Goal: Task Accomplishment & Management: Manage account settings

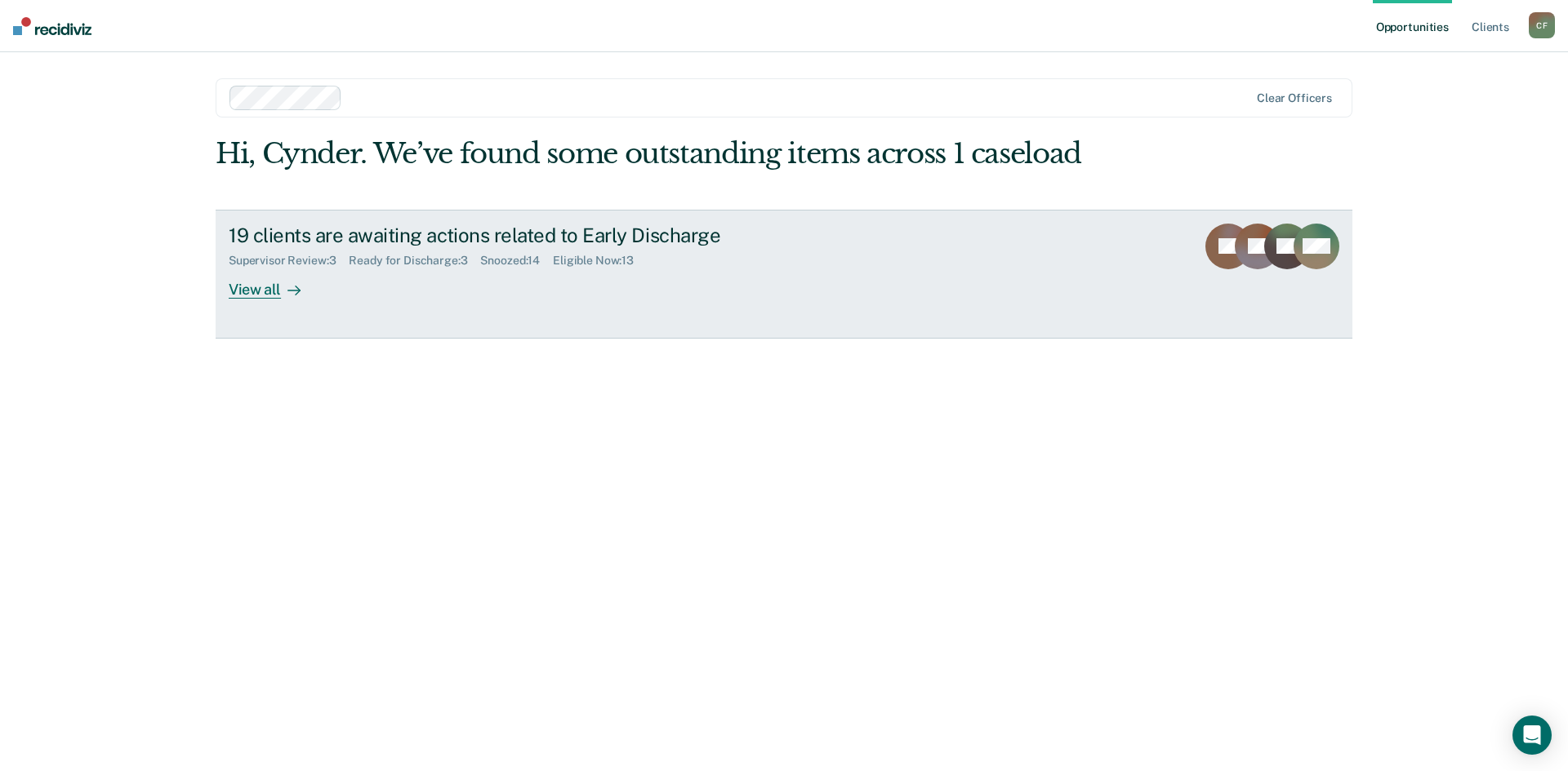
click at [353, 244] on div "19 clients are awaiting actions related to Early Discharge" at bounding box center [515, 235] width 573 height 23
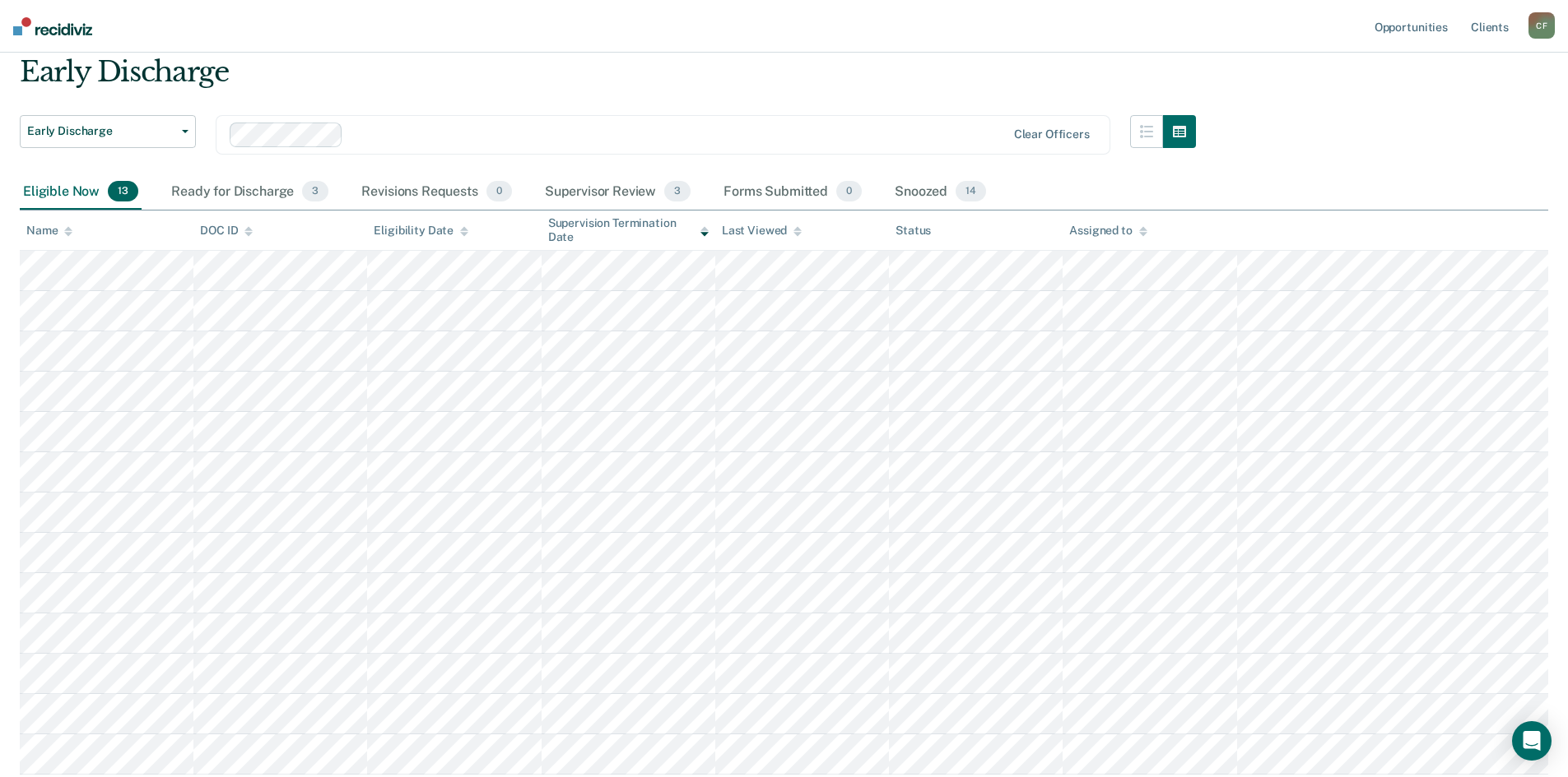
scroll to position [82, 0]
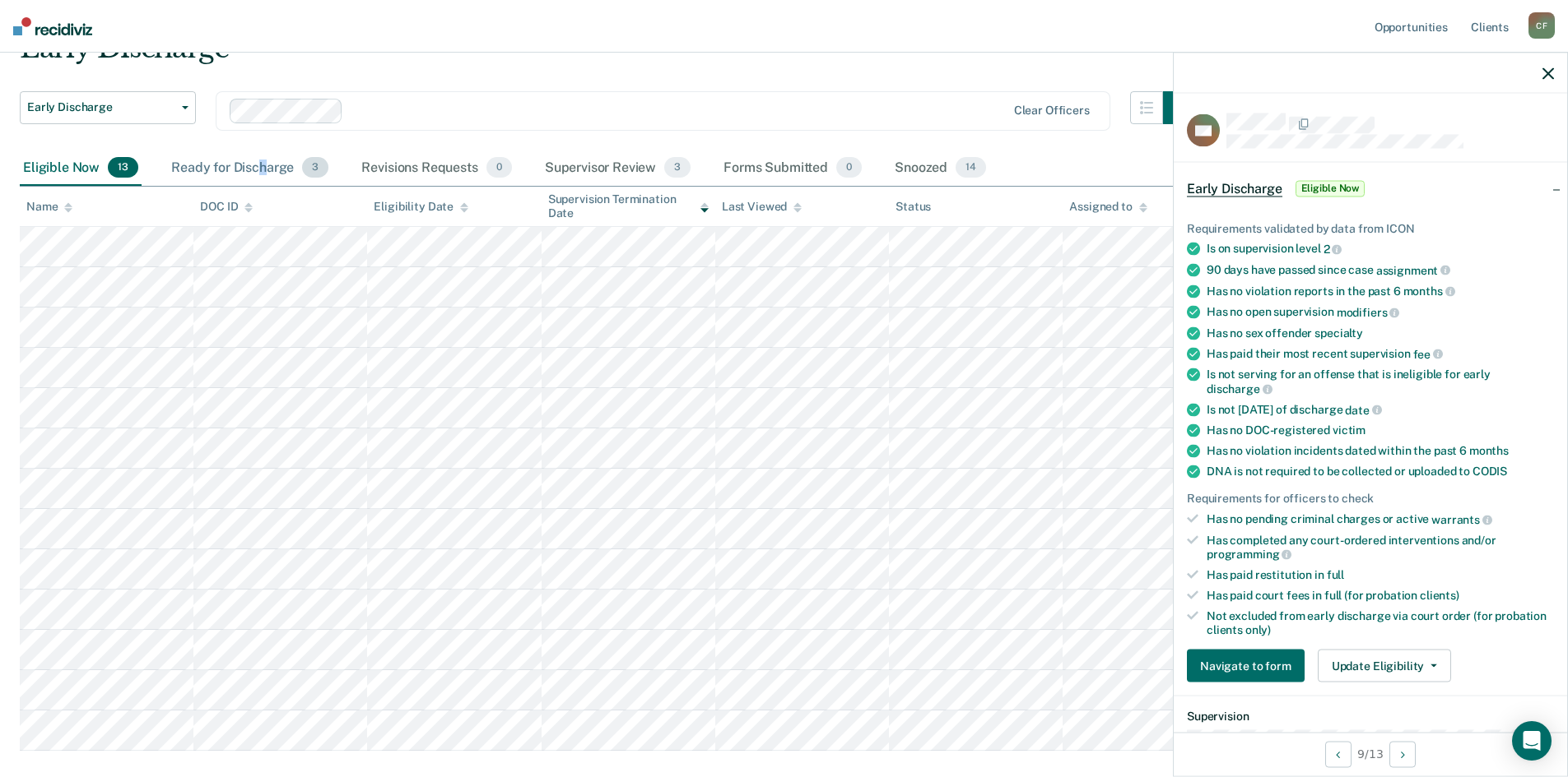
click at [258, 172] on div "Ready for Discharge 3" at bounding box center [249, 169] width 164 height 37
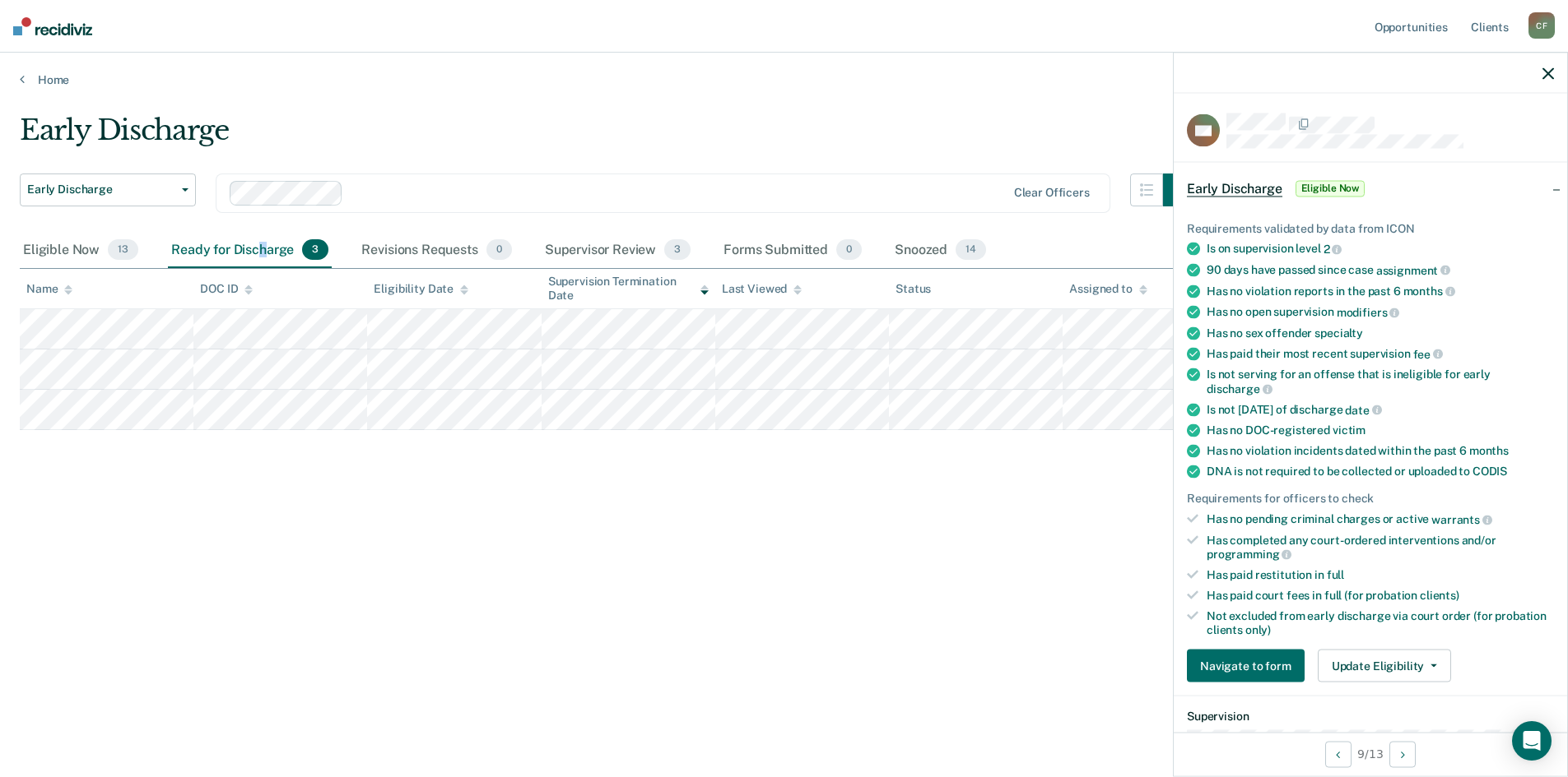
scroll to position [0, 0]
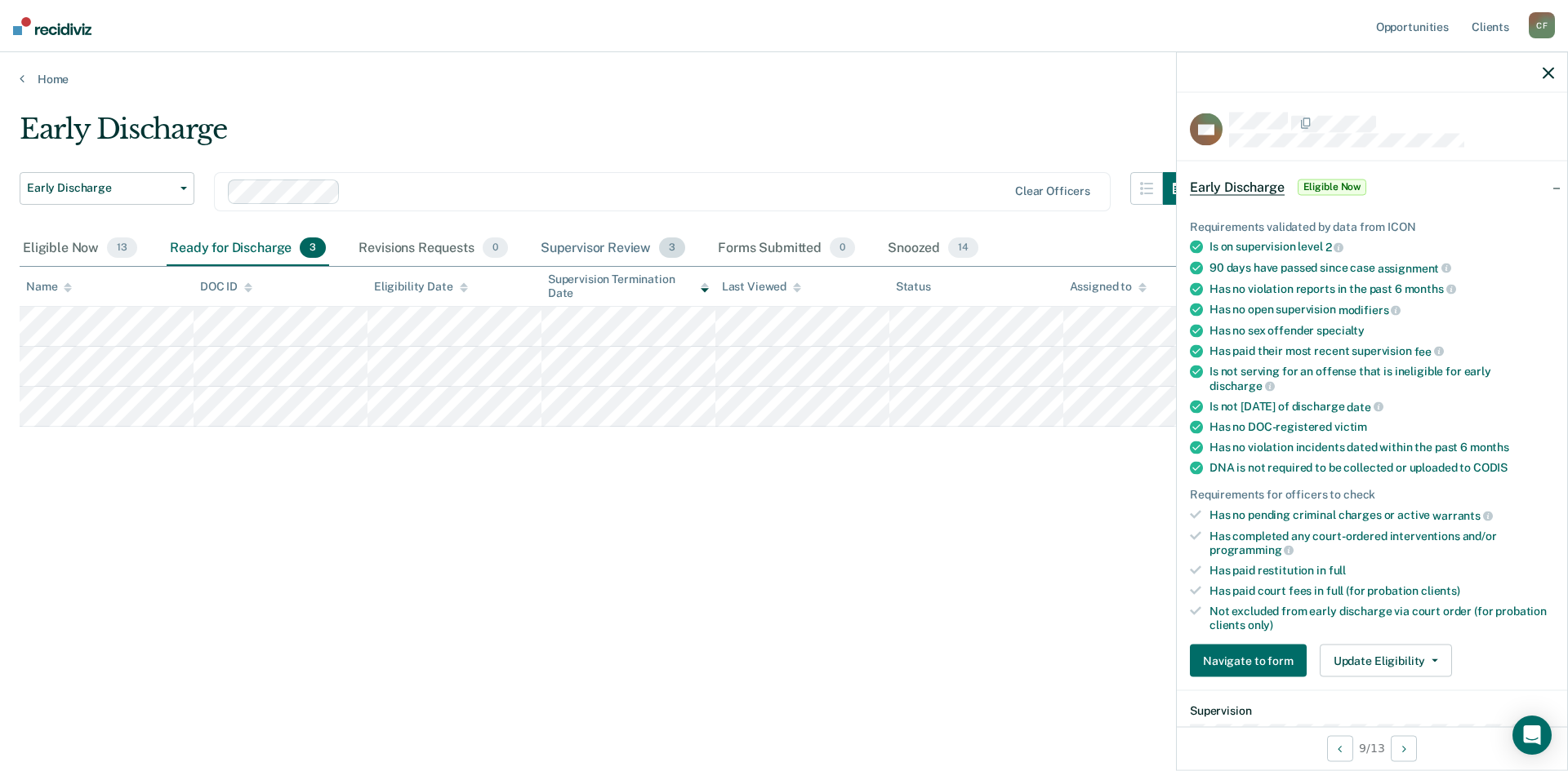
click at [603, 245] on div "Supervisor Review 3" at bounding box center [613, 249] width 152 height 36
click at [218, 246] on div "Ready for Discharge 3" at bounding box center [247, 249] width 163 height 36
click at [236, 245] on div "Ready for Discharge 3" at bounding box center [247, 249] width 163 height 36
click at [210, 481] on div "Early Discharge Early Discharge Early Discharge Clear officers Eligible Now 13 …" at bounding box center [784, 380] width 1529 height 536
click at [224, 241] on div "Ready for Discharge 3" at bounding box center [247, 249] width 163 height 36
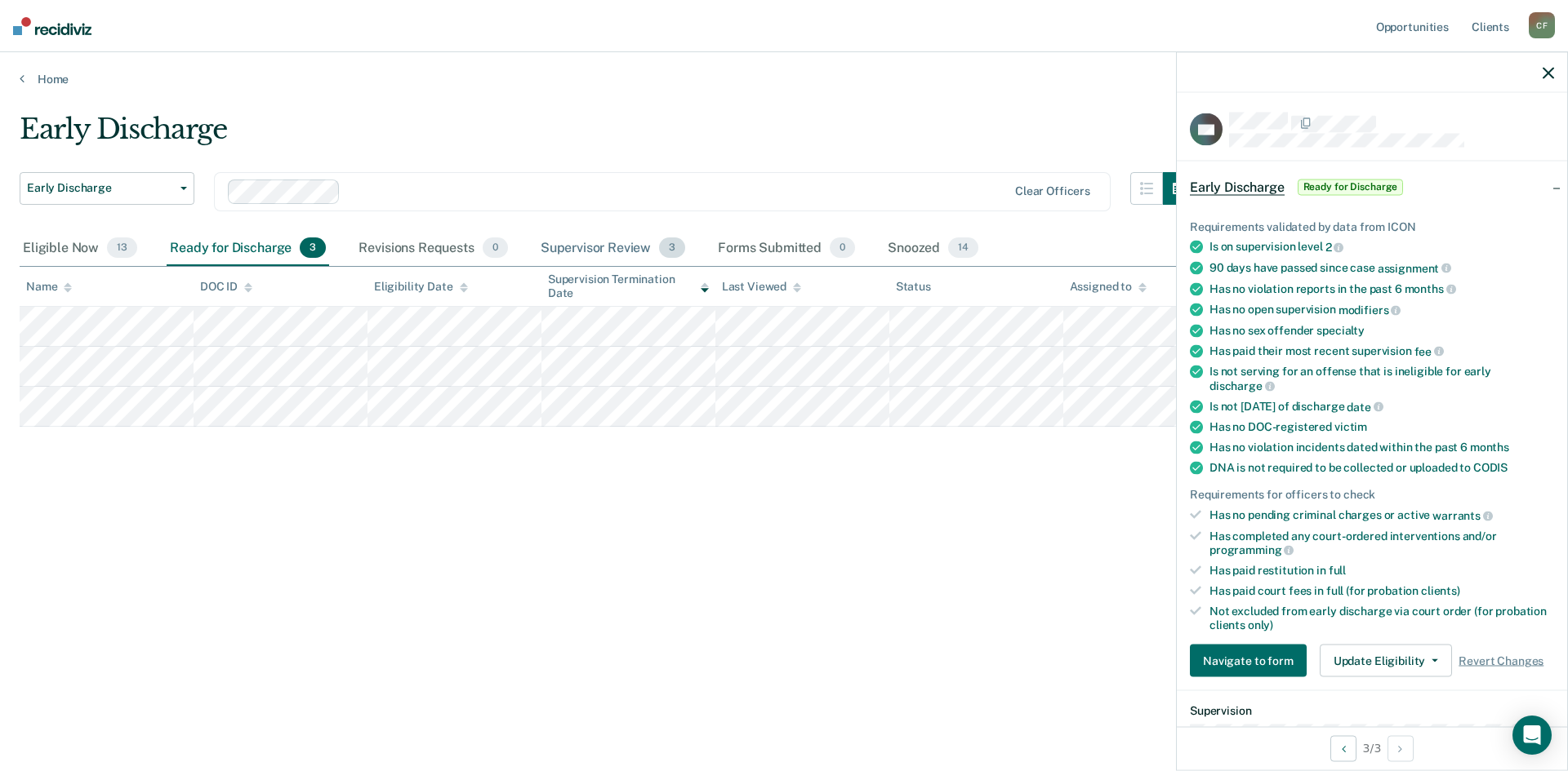
click at [598, 247] on div "Supervisor Review 3" at bounding box center [613, 249] width 152 height 36
click at [923, 252] on div "Snoozed 14" at bounding box center [933, 249] width 98 height 36
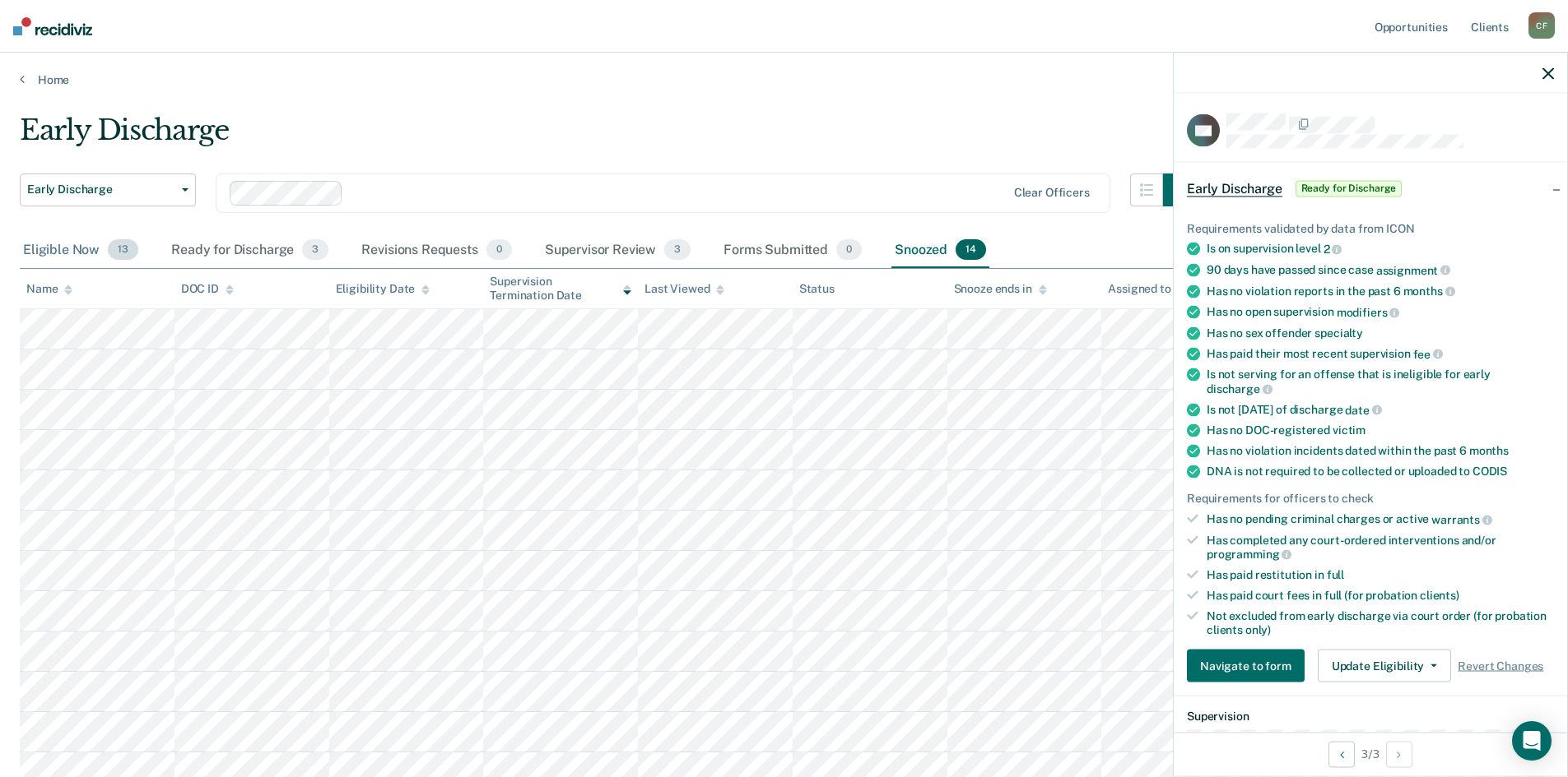
click at [75, 253] on div "Eligible Now 13" at bounding box center [81, 251] width 122 height 37
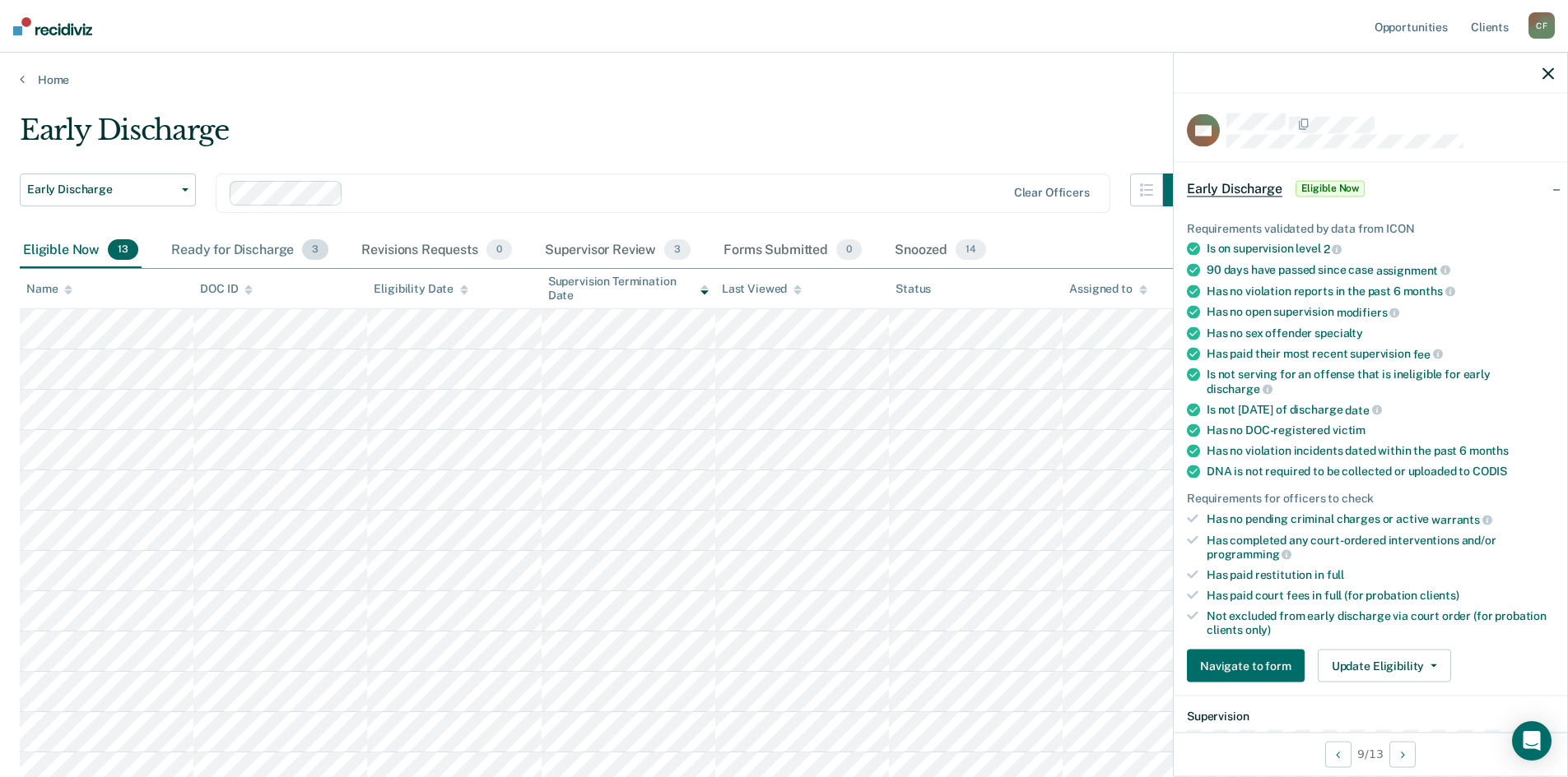
click at [237, 243] on div "Ready for Discharge 3" at bounding box center [249, 251] width 164 height 37
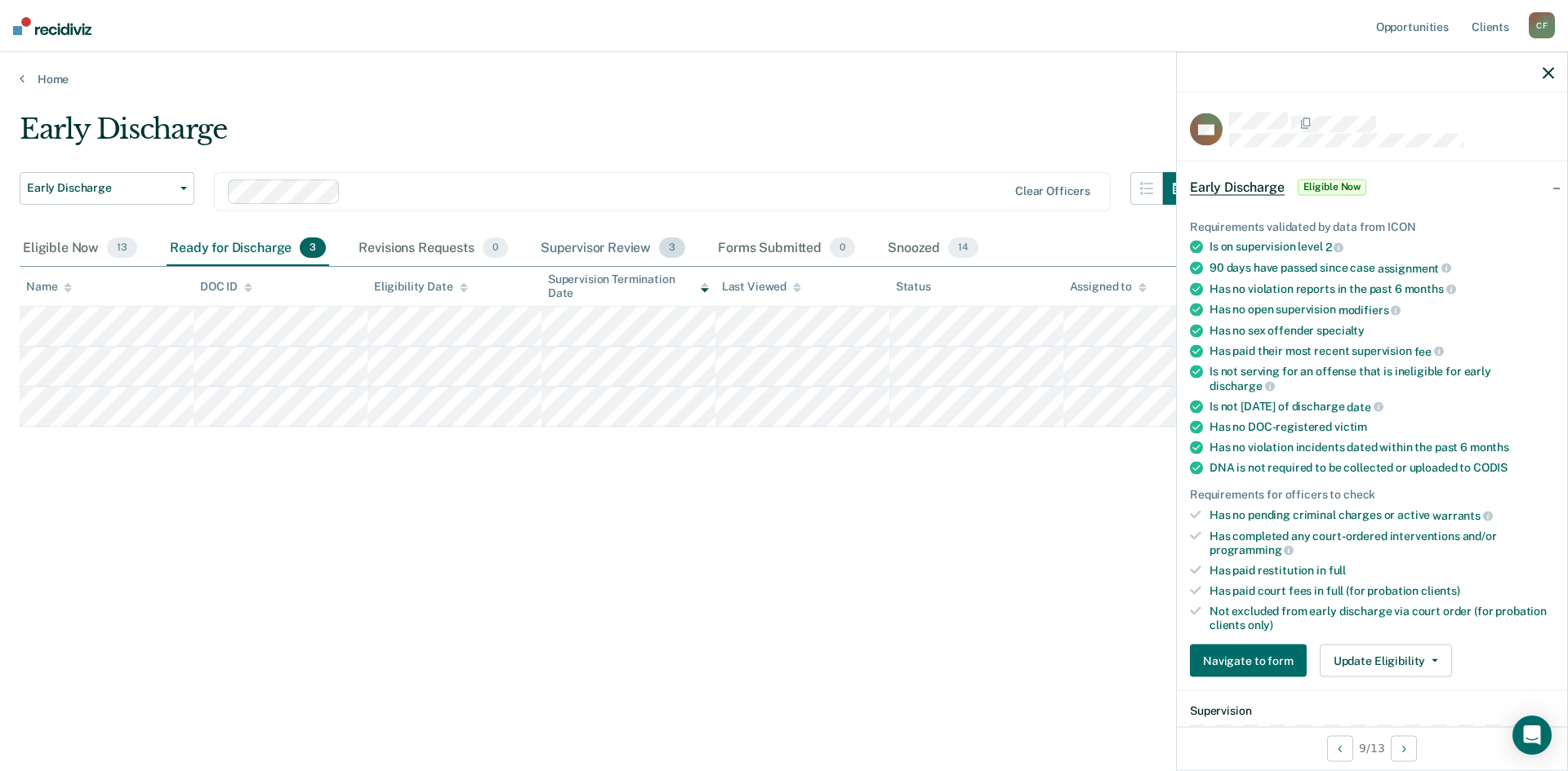
click at [581, 252] on div "Supervisor Review 3" at bounding box center [613, 249] width 152 height 36
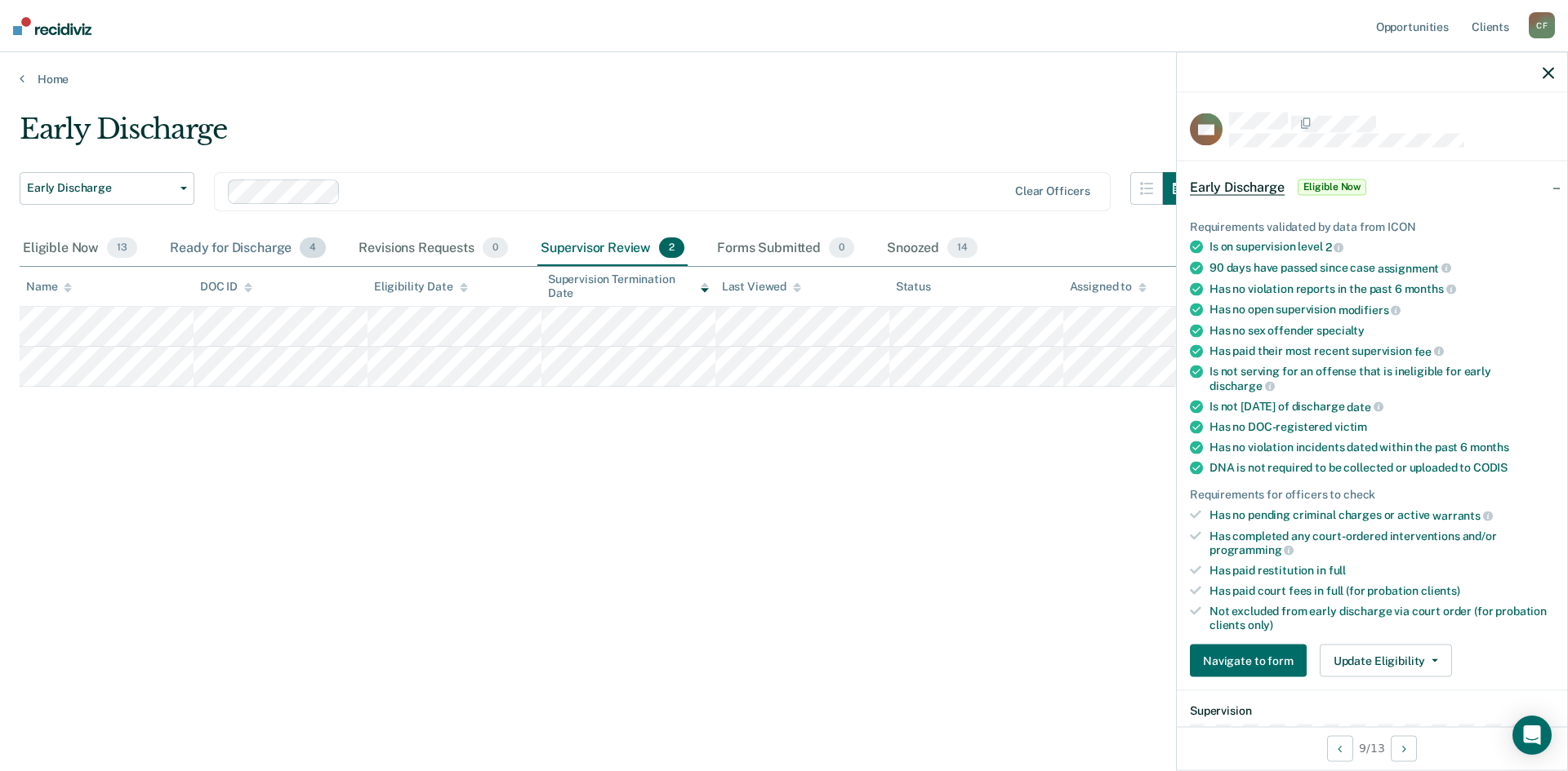
click at [225, 243] on div "Ready for Discharge 4" at bounding box center [247, 249] width 163 height 36
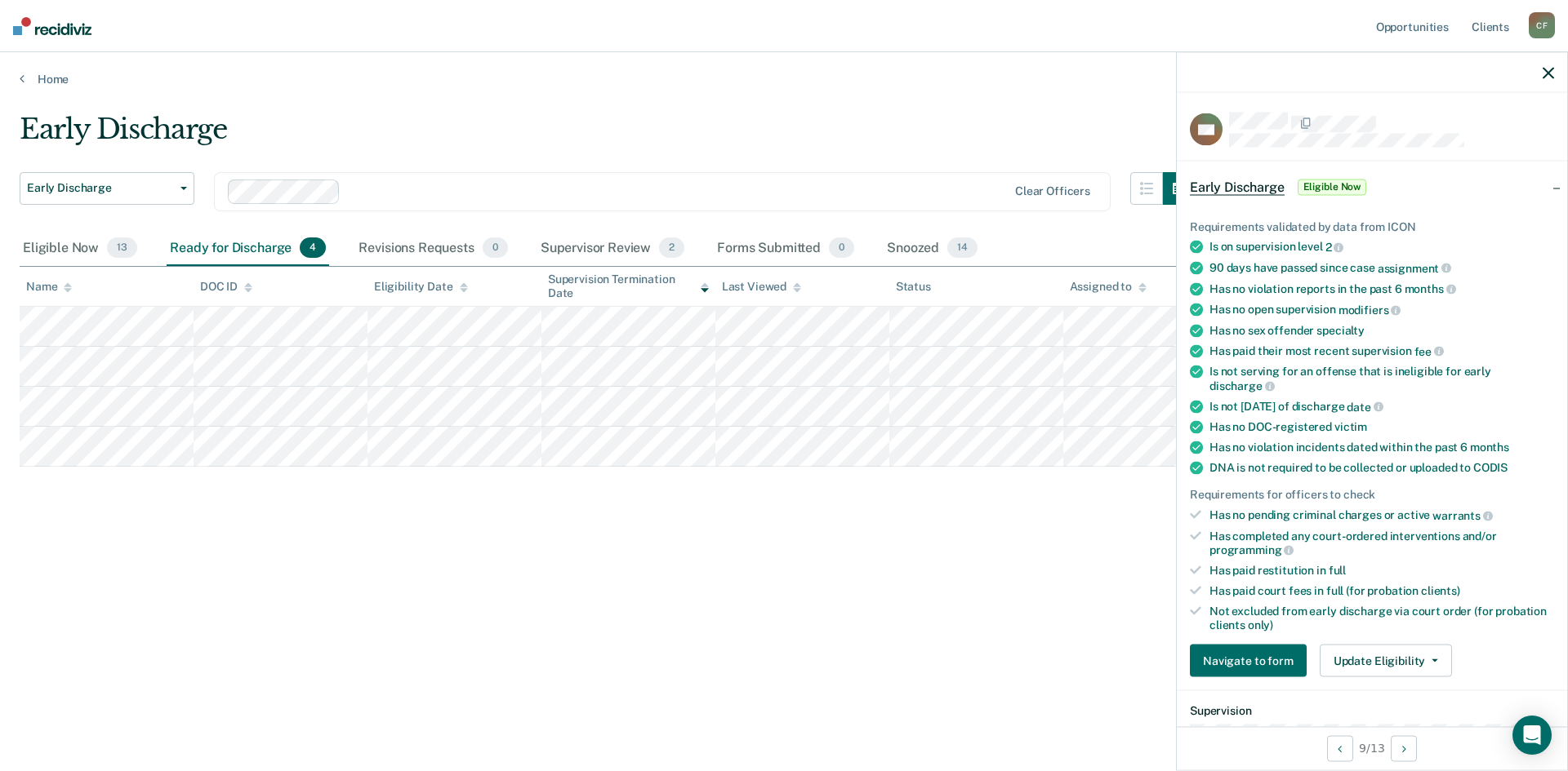
click at [216, 244] on div "Ready for Discharge 4" at bounding box center [247, 249] width 163 height 36
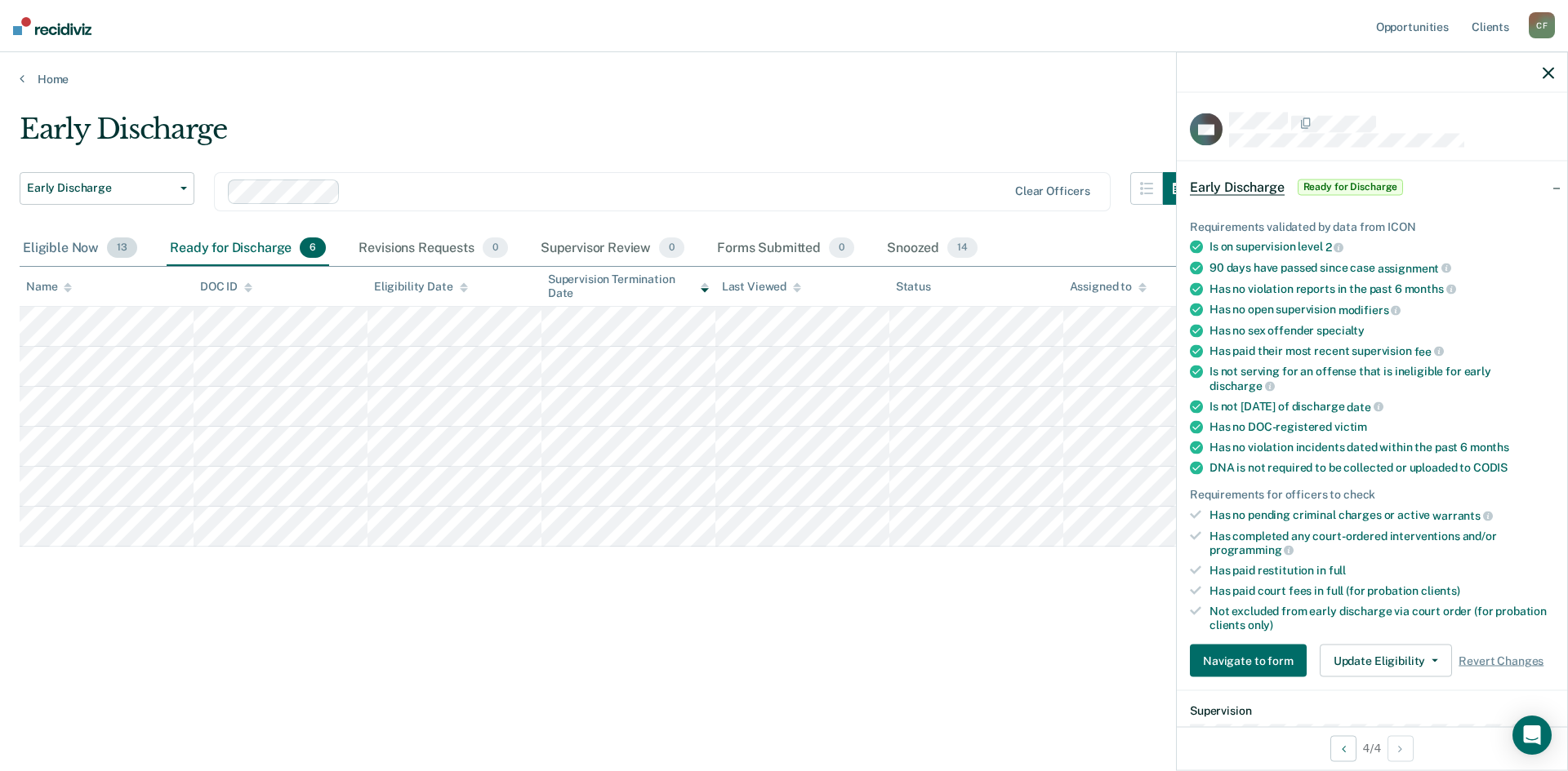
click at [86, 242] on div "Eligible Now 13" at bounding box center [80, 249] width 121 height 36
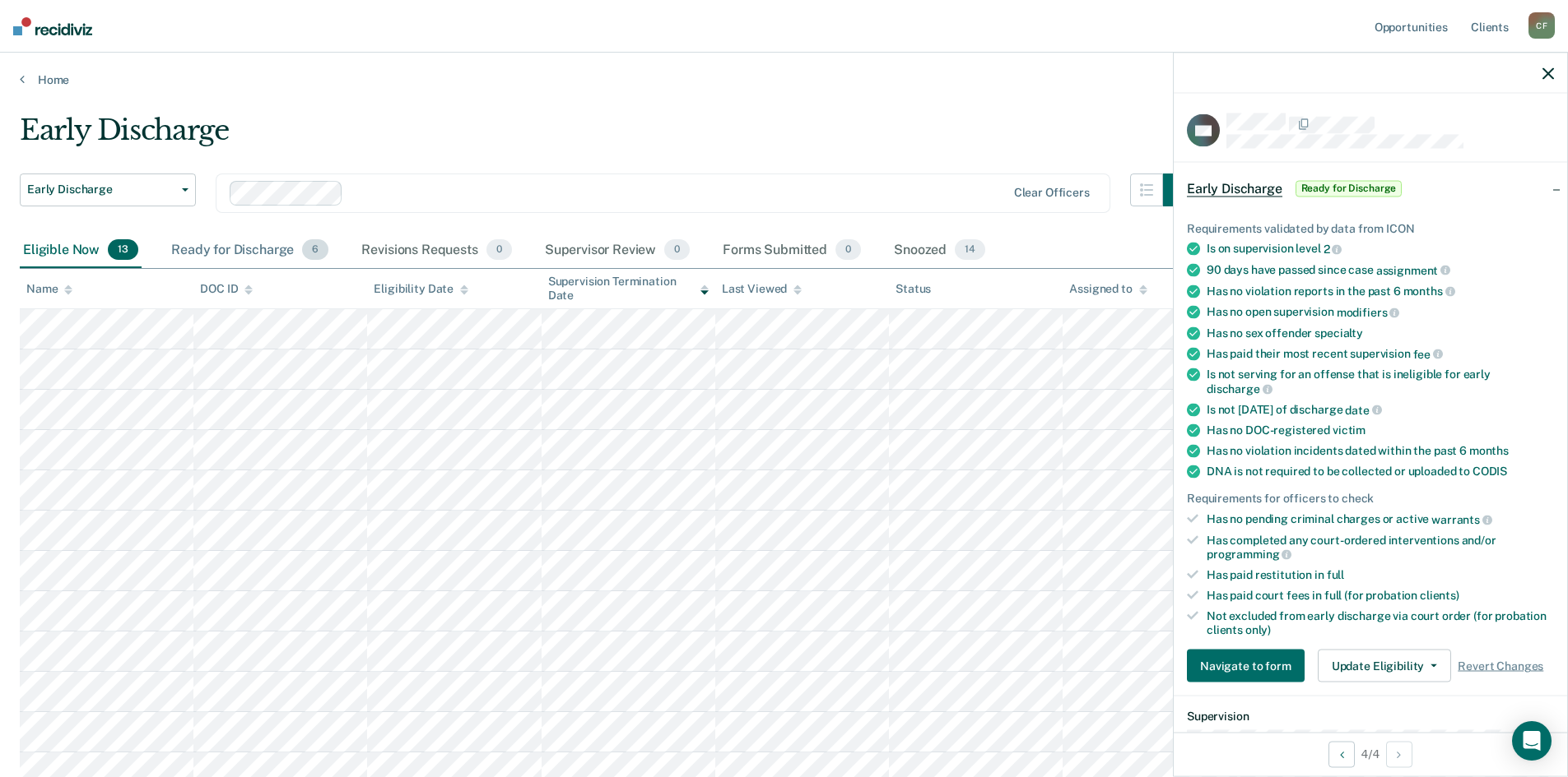
click at [211, 252] on div "Ready for Discharge 6" at bounding box center [249, 251] width 164 height 37
